Goal: Information Seeking & Learning: Learn about a topic

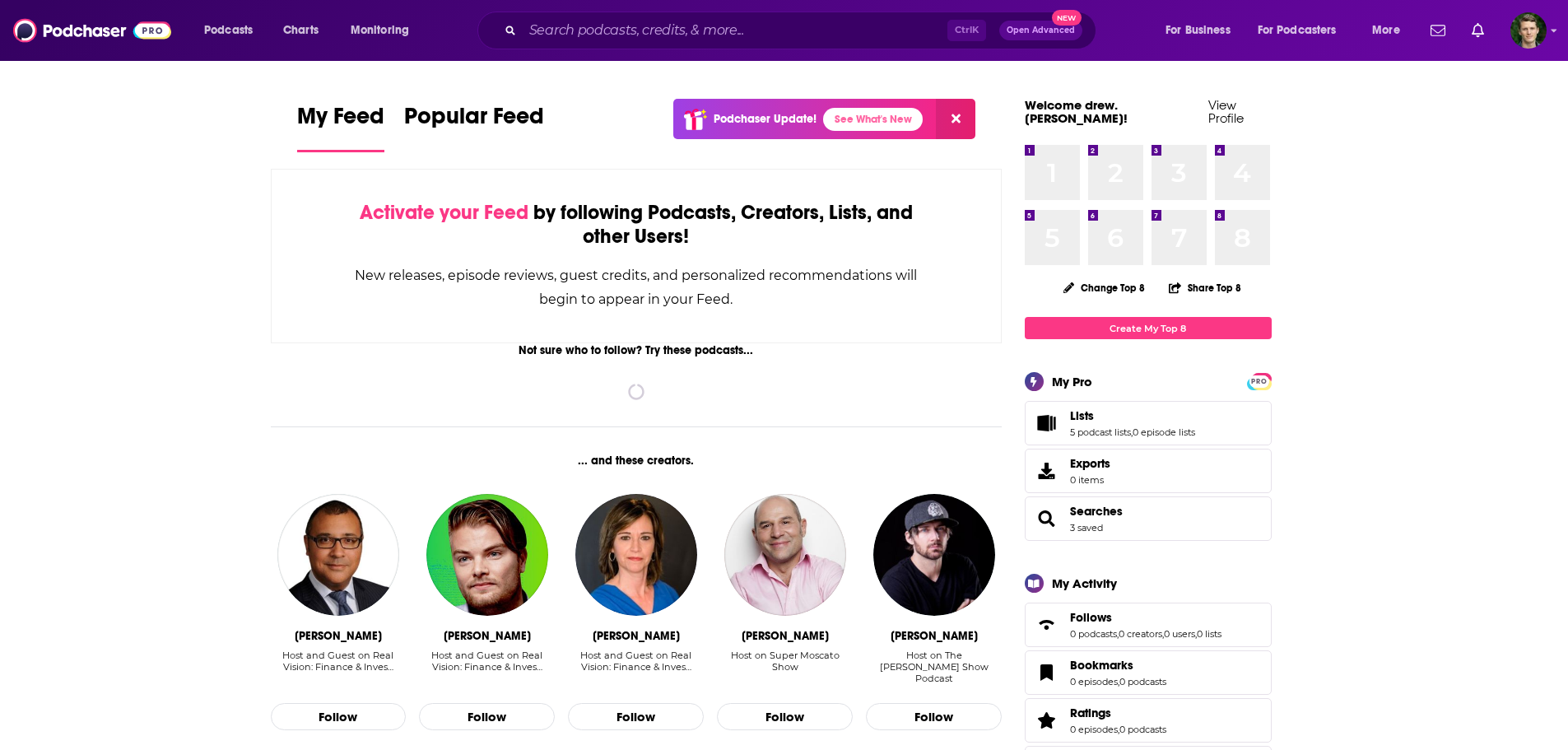
click at [1079, 411] on span "Lists 5 podcast lists , 0 episode lists" at bounding box center [1132, 423] width 125 height 30
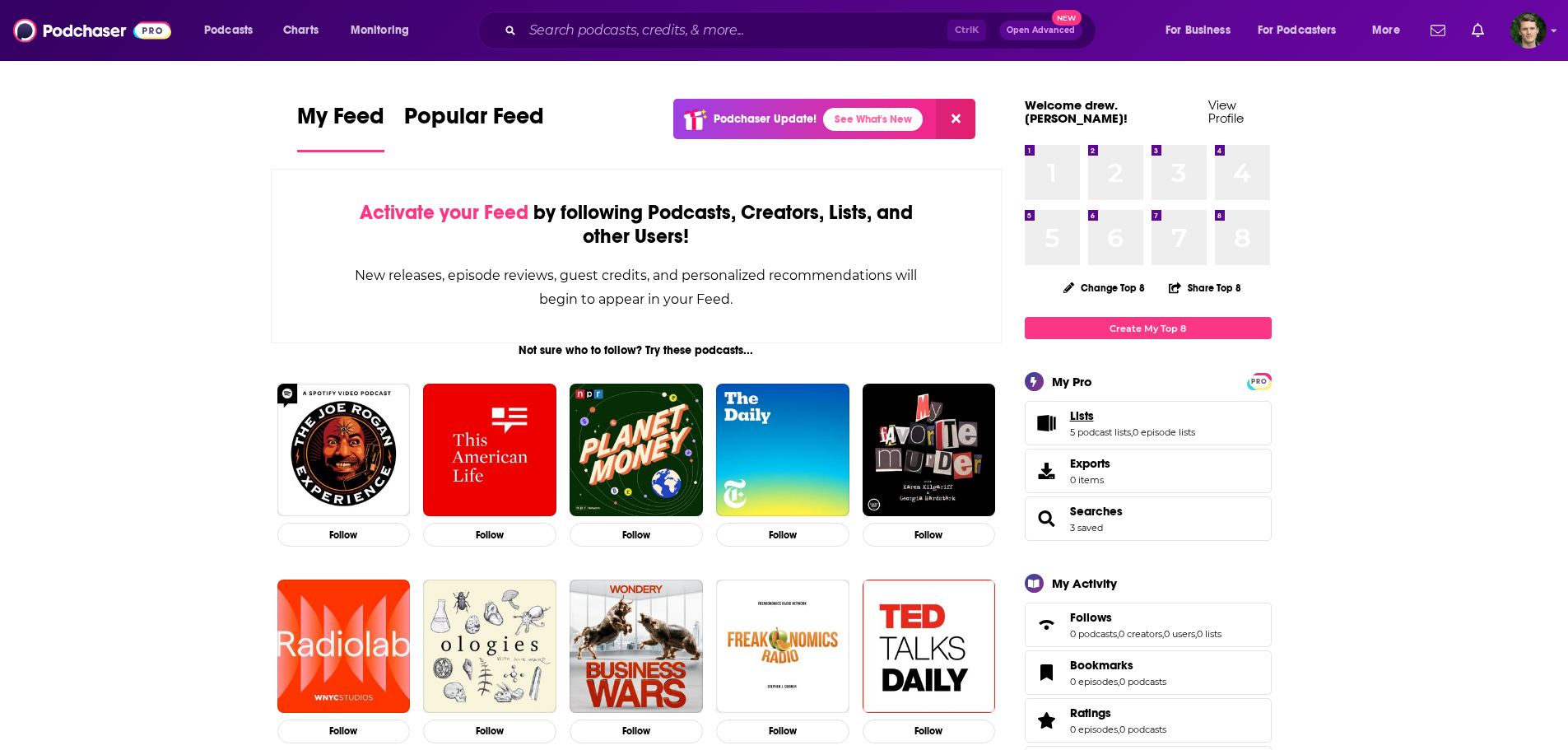
click at [1115, 408] on link "Lists" at bounding box center [1132, 416] width 125 height 15
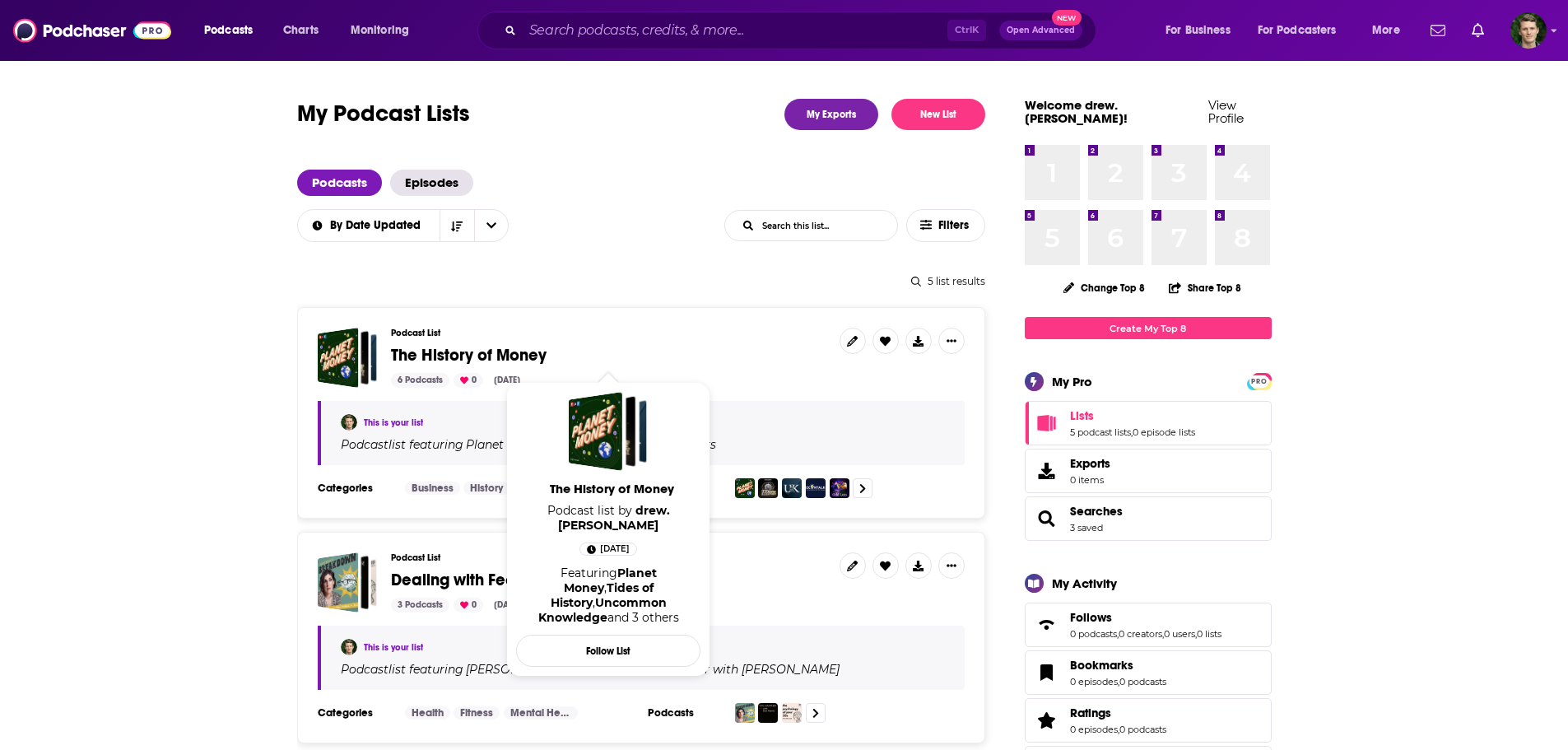
click at [445, 346] on span "The History of Money" at bounding box center [468, 355] width 155 height 20
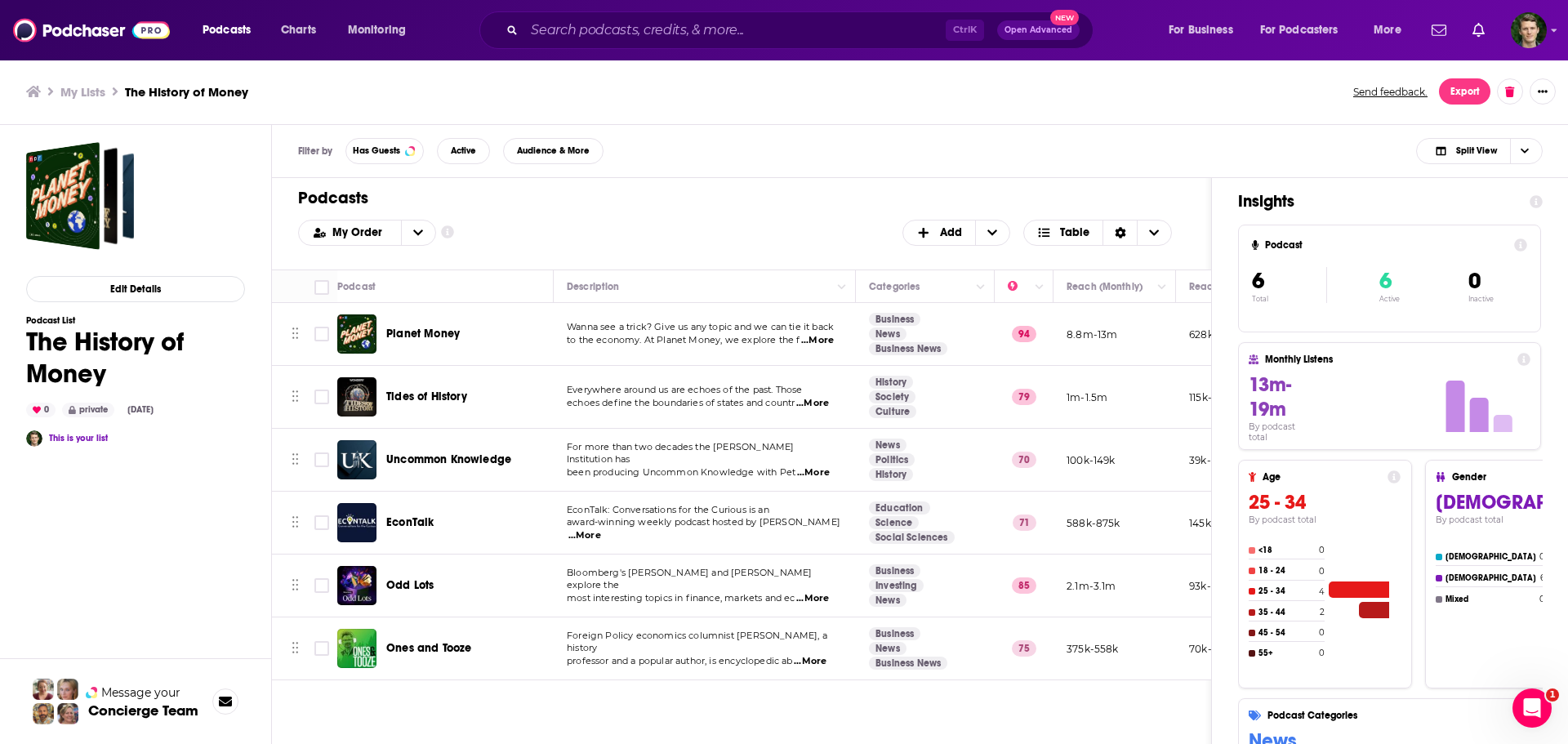
click at [421, 338] on span "Planet Money" at bounding box center [424, 333] width 74 height 14
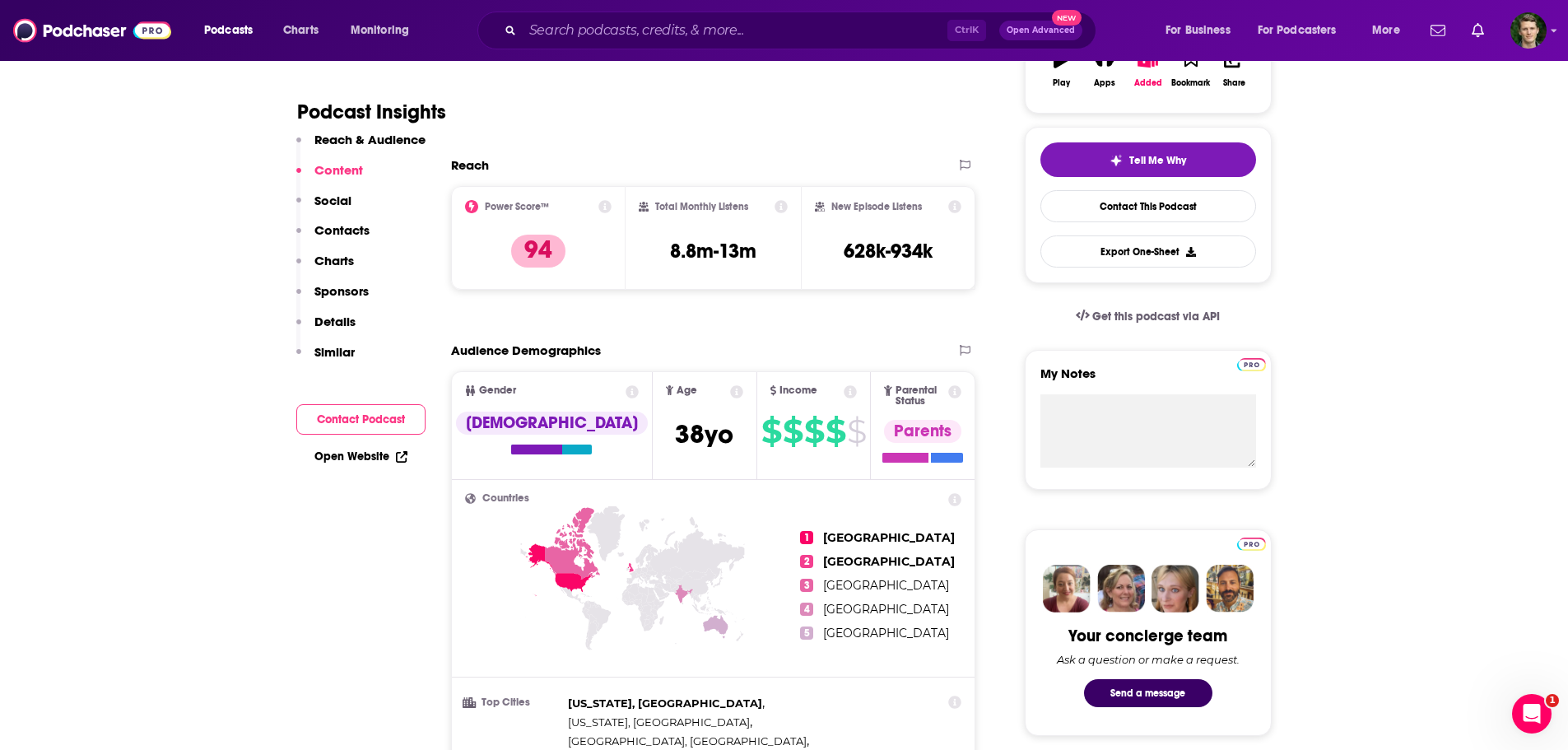
scroll to position [2305, 0]
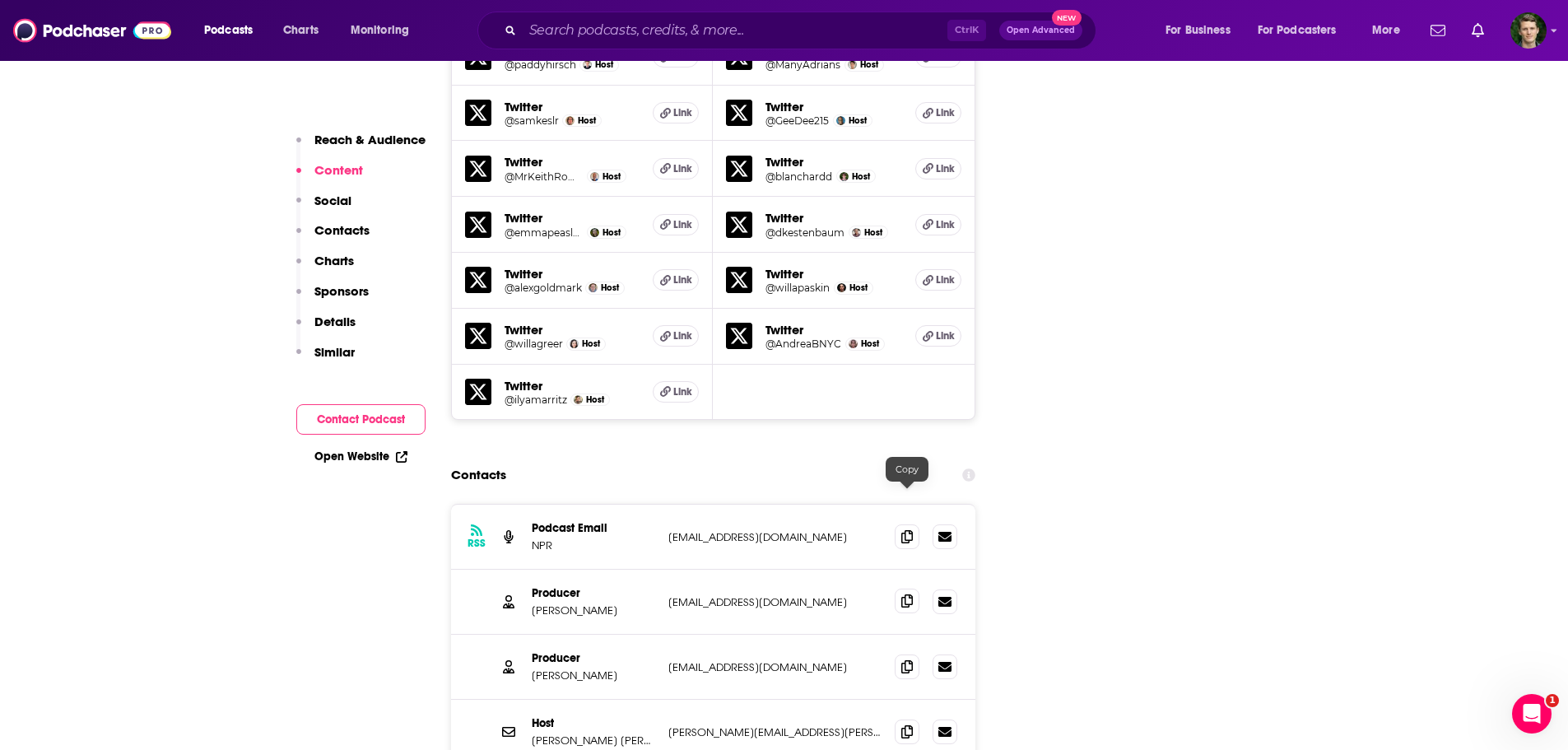
click at [915, 589] on span at bounding box center [907, 601] width 25 height 25
click at [907, 660] on icon at bounding box center [907, 666] width 11 height 13
drag, startPoint x: 906, startPoint y: 634, endPoint x: 975, endPoint y: 748, distance: 133.3
click at [906, 725] on icon at bounding box center [907, 731] width 11 height 13
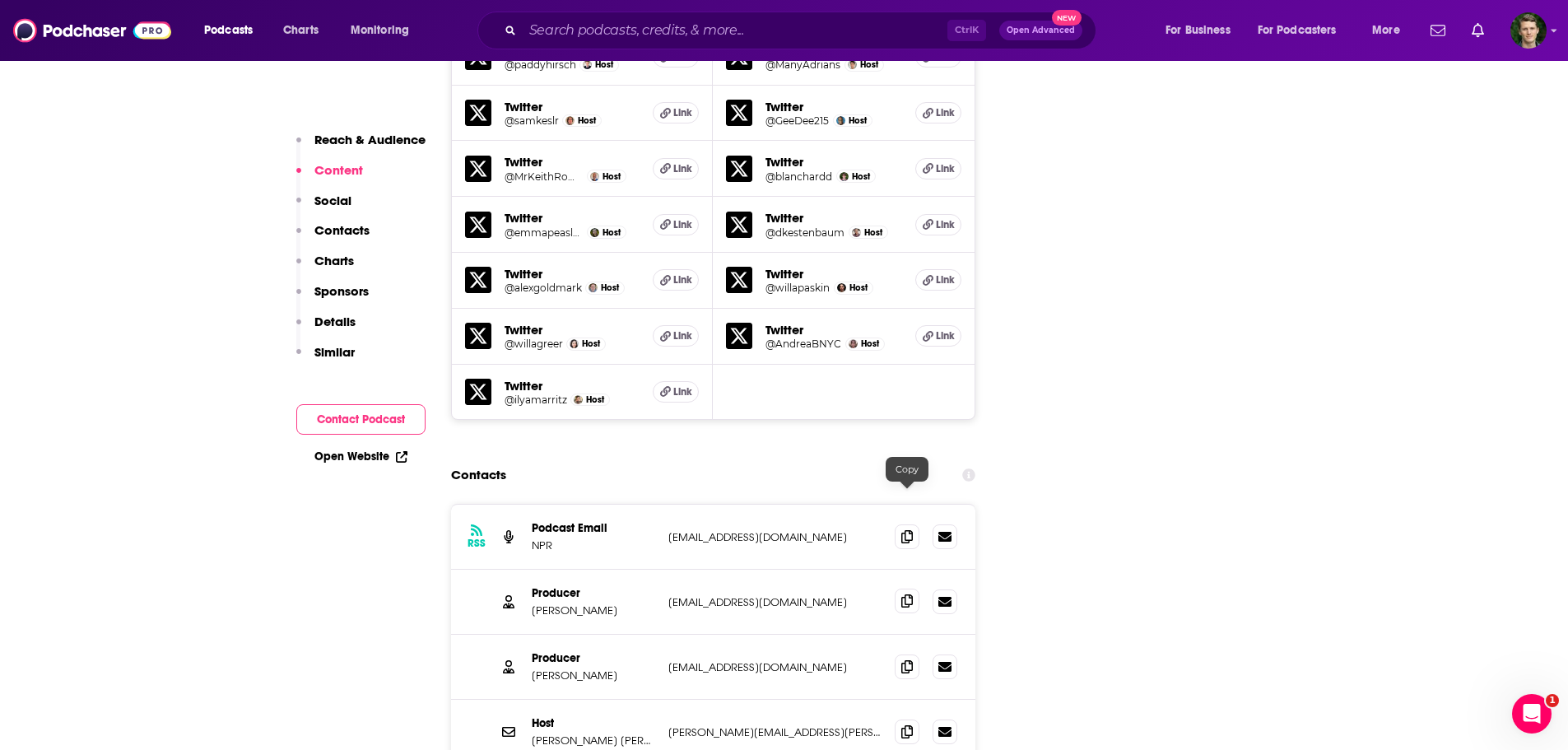
click at [910, 595] on icon at bounding box center [907, 601] width 11 height 13
